Goal: Task Accomplishment & Management: Use online tool/utility

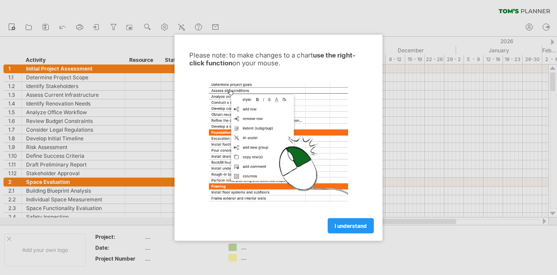
click at [384, 172] on div at bounding box center [278, 137] width 557 height 275
click at [346, 224] on span "I understand" at bounding box center [351, 225] width 32 height 7
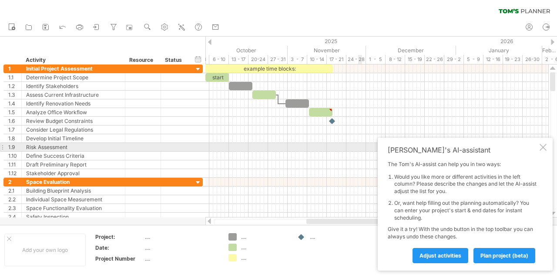
click at [543, 146] on div at bounding box center [543, 147] width 7 height 7
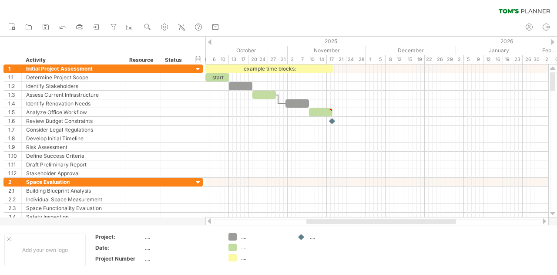
drag, startPoint x: 431, startPoint y: 217, endPoint x: 458, endPoint y: 222, distance: 26.9
click at [458, 222] on div at bounding box center [377, 221] width 344 height 9
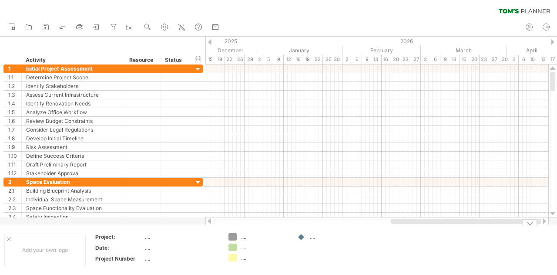
drag, startPoint x: 443, startPoint y: 221, endPoint x: 541, endPoint y: 237, distance: 99.2
click at [541, 237] on div "Trying to reach [DOMAIN_NAME] Connected again... 0% clear filter new 1" at bounding box center [278, 137] width 557 height 275
click at [545, 25] on icon at bounding box center [546, 27] width 9 height 9
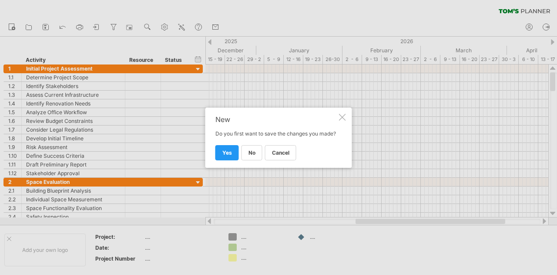
click at [344, 115] on div at bounding box center [342, 117] width 7 height 7
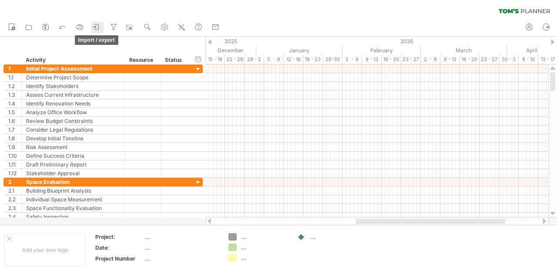
click at [97, 27] on icon at bounding box center [96, 27] width 9 height 9
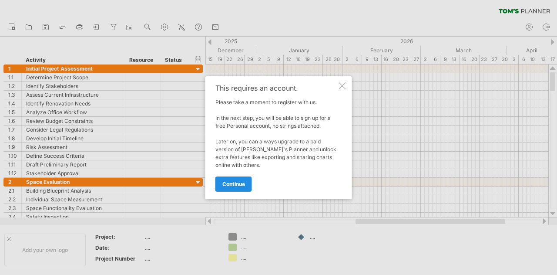
click at [233, 183] on span "continue" at bounding box center [233, 184] width 23 height 7
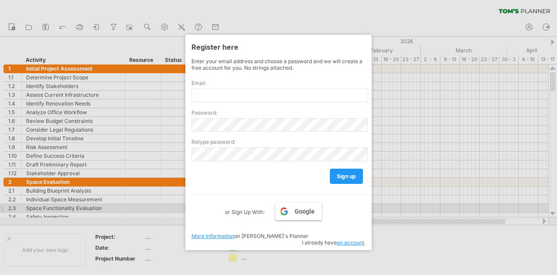
click at [293, 209] on link "Google" at bounding box center [298, 211] width 47 height 18
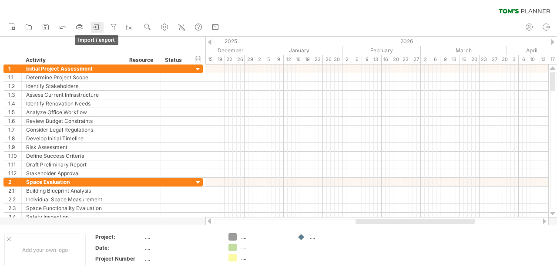
click at [96, 27] on icon at bounding box center [96, 27] width 9 height 9
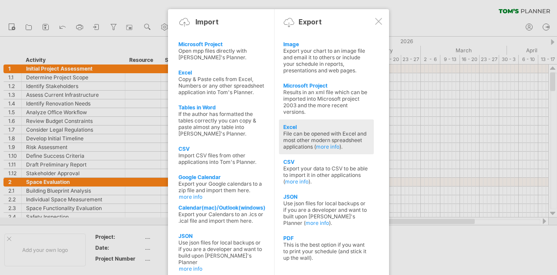
click at [303, 130] on div "File can be opened with Excel and most other modern spreadsheet applications ( …" at bounding box center [326, 140] width 86 height 20
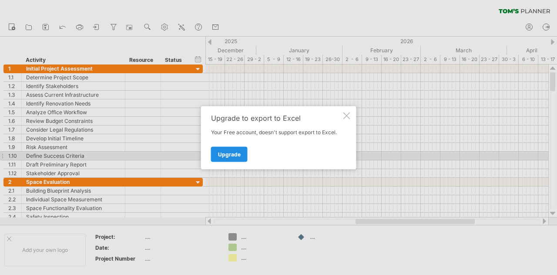
click at [238, 153] on span "Upgrade" at bounding box center [229, 154] width 23 height 7
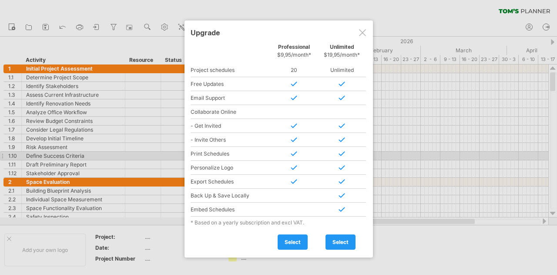
click at [298, 239] on span "select" at bounding box center [293, 242] width 16 height 7
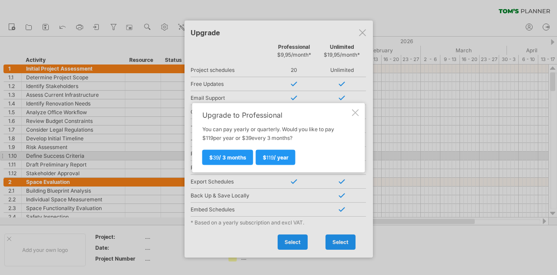
click at [357, 109] on div at bounding box center [355, 112] width 7 height 7
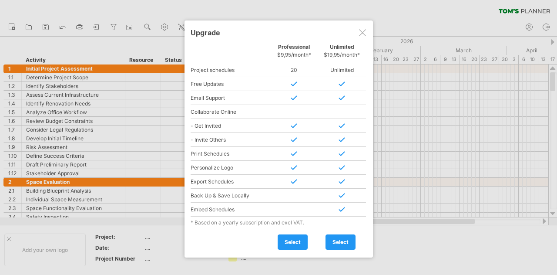
click at [361, 32] on div at bounding box center [362, 32] width 7 height 7
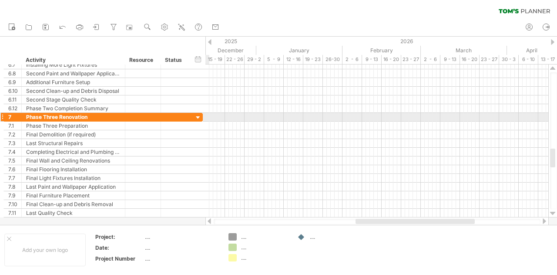
click at [199, 118] on div at bounding box center [198, 118] width 8 height 8
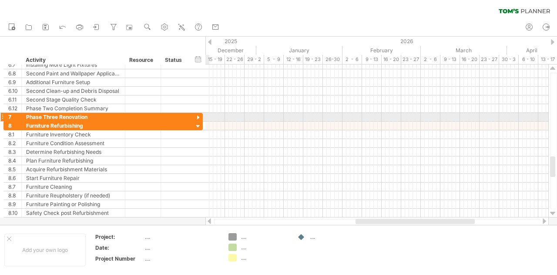
click at [199, 118] on div at bounding box center [198, 118] width 8 height 8
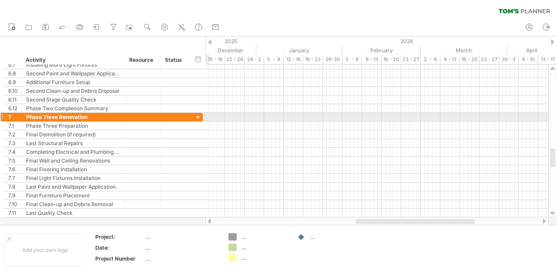
click at [199, 118] on div at bounding box center [198, 118] width 8 height 8
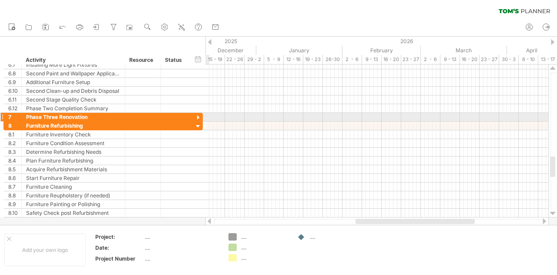
click at [199, 118] on div at bounding box center [198, 118] width 8 height 8
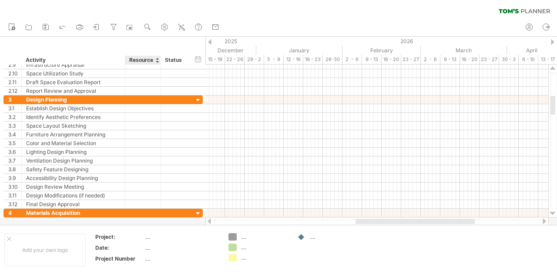
click at [143, 61] on div "Resource" at bounding box center [142, 60] width 27 height 9
click at [157, 61] on div at bounding box center [156, 60] width 3 height 9
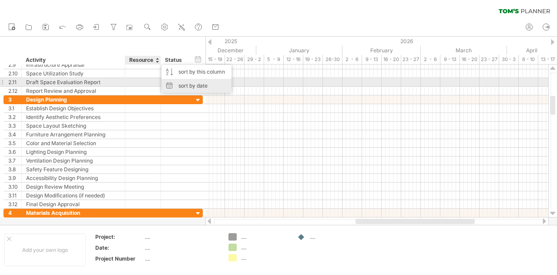
click at [190, 85] on div "sort by date" at bounding box center [197, 86] width 70 height 14
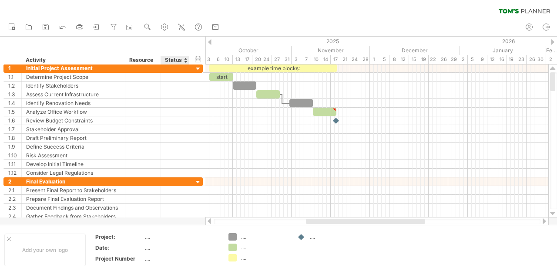
click at [184, 61] on div at bounding box center [185, 60] width 3 height 9
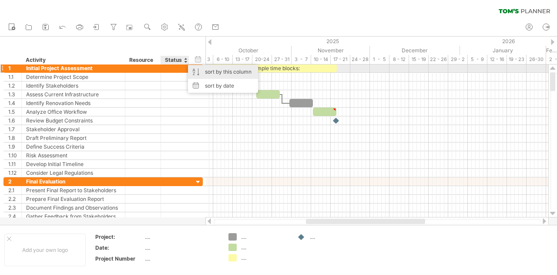
click at [208, 70] on div "sort by this column" at bounding box center [223, 72] width 70 height 14
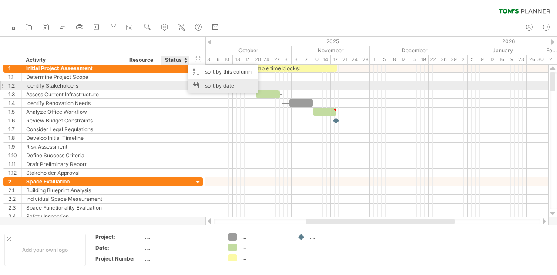
click at [218, 88] on div "sort by date" at bounding box center [223, 86] width 70 height 14
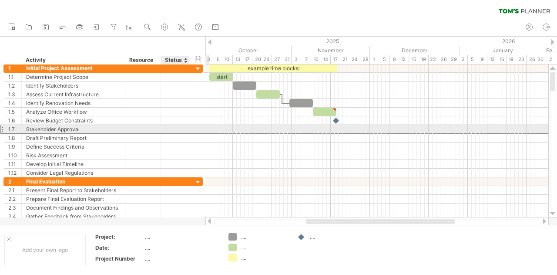
click at [189, 126] on div "**********" at bounding box center [102, 129] width 199 height 9
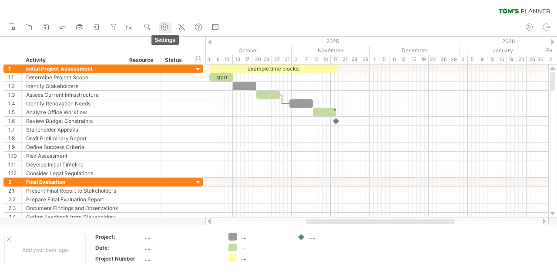
click at [164, 29] on use at bounding box center [164, 27] width 9 height 9
select select "*"
select select "**"
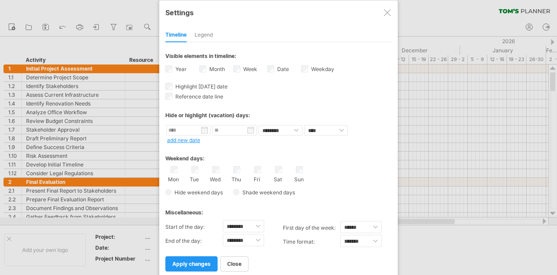
drag, startPoint x: 145, startPoint y: 98, endPoint x: 136, endPoint y: 85, distance: 15.3
click at [144, 98] on div at bounding box center [278, 137] width 557 height 275
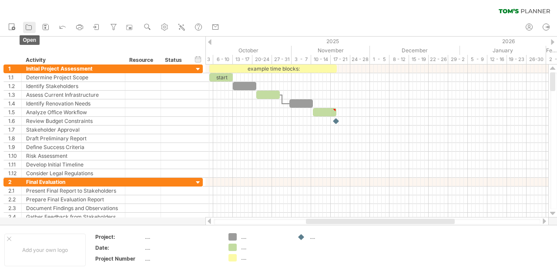
click at [31, 26] on icon at bounding box center [28, 27] width 9 height 9
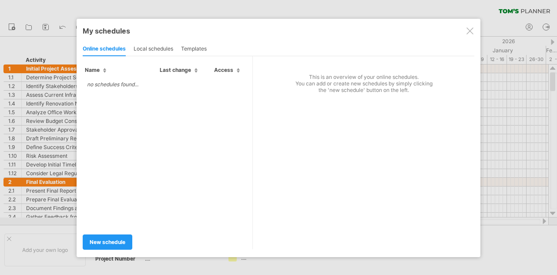
click at [44, 50] on div at bounding box center [278, 137] width 557 height 275
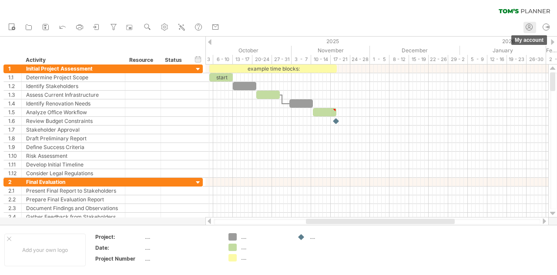
click at [532, 26] on icon at bounding box center [529, 27] width 9 height 9
type input "**********"
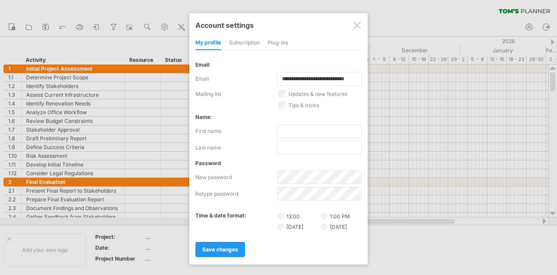
click at [419, 61] on div at bounding box center [278, 137] width 557 height 275
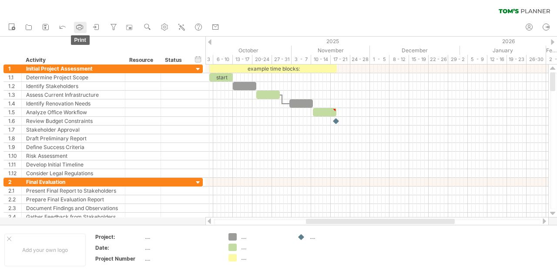
click at [81, 27] on icon at bounding box center [79, 27] width 9 height 9
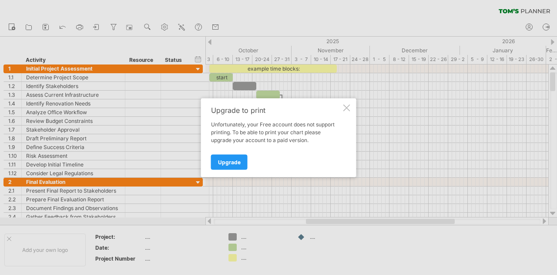
click at [234, 161] on span "Upgrade" at bounding box center [229, 161] width 23 height 7
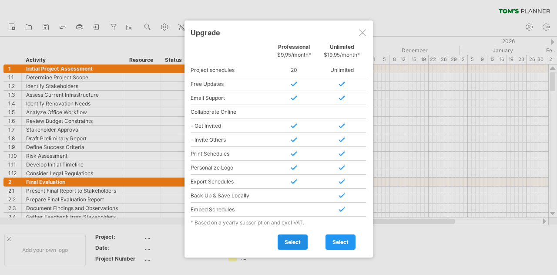
click at [290, 239] on span "select" at bounding box center [293, 242] width 16 height 7
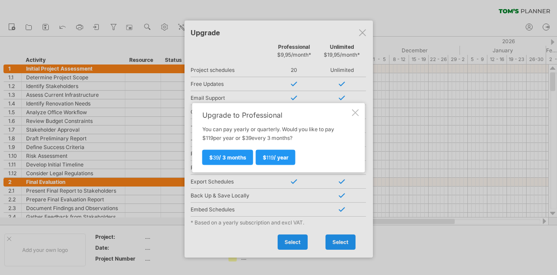
click at [357, 111] on div at bounding box center [355, 112] width 7 height 7
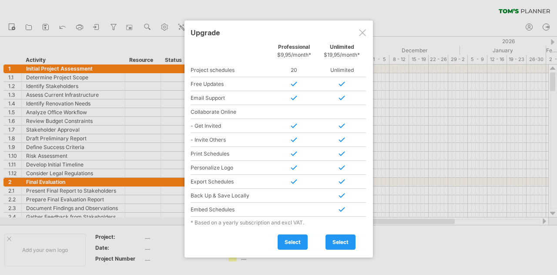
click at [361, 31] on div at bounding box center [362, 32] width 7 height 7
